Goal: Book appointment/travel/reservation

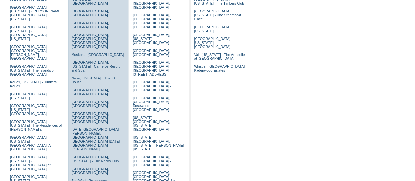
scroll to position [175, 0]
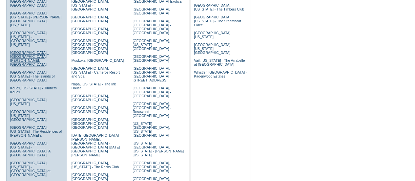
click at [48, 50] on link "Grand Cayman Island - The Ritz-Carlton, Grand Cayman" at bounding box center [29, 58] width 38 height 16
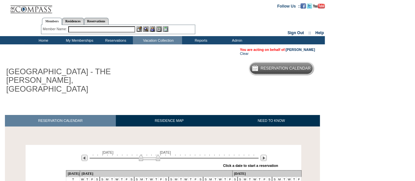
scroll to position [89, 0]
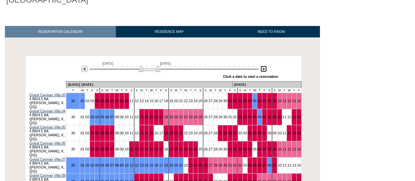
click at [264, 66] on img at bounding box center [263, 69] width 6 height 6
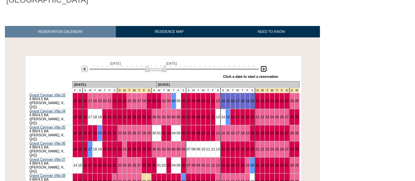
click at [264, 66] on img at bounding box center [263, 69] width 6 height 6
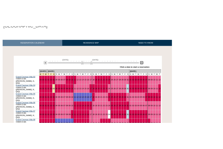
scroll to position [196, 0]
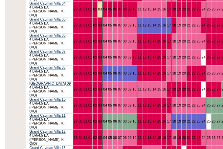
click at [13, 116] on div "Processing December 29, 2025 February 12, 2026 » Apply these dates to all the c…" at bounding box center [163, 75] width 320 height 254
click at [22, 114] on div "Processing December 29, 2025 February 12, 2026 » Apply these dates to all the c…" at bounding box center [163, 75] width 320 height 254
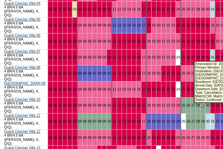
scroll to position [196, 26]
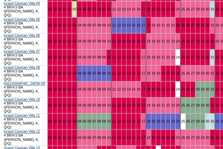
click at [49, 132] on div "Processing December 29, 2025 February 12, 2026 » Apply these dates to all the c…" at bounding box center [138, 71] width 320 height 276
click at [28, 128] on div "Processing December 29, 2025 February 12, 2026 » Apply these dates to all the c…" at bounding box center [138, 74] width 320 height 262
click at [34, 125] on div "Processing December 29, 2025 February 12, 2026 » Apply these dates to all the c…" at bounding box center [137, 75] width 275 height 254
click at [21, 126] on div "Processing December 29, 2025 February 12, 2026 » Apply these dates to all the c…" at bounding box center [137, 75] width 275 height 254
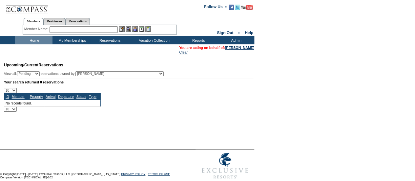
click at [99, 30] on input "text" at bounding box center [83, 29] width 68 height 7
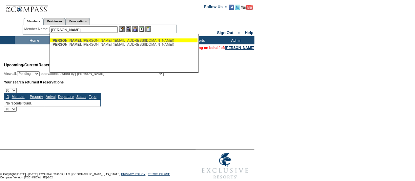
type input "[PERSON_NAME] ([EMAIL_ADDRESS][DOMAIN_NAME])"
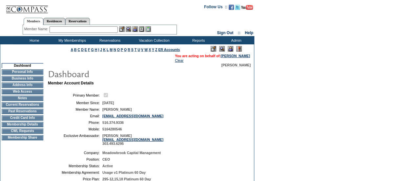
click at [232, 47] on img at bounding box center [230, 49] width 6 height 6
